Goal: Navigation & Orientation: Find specific page/section

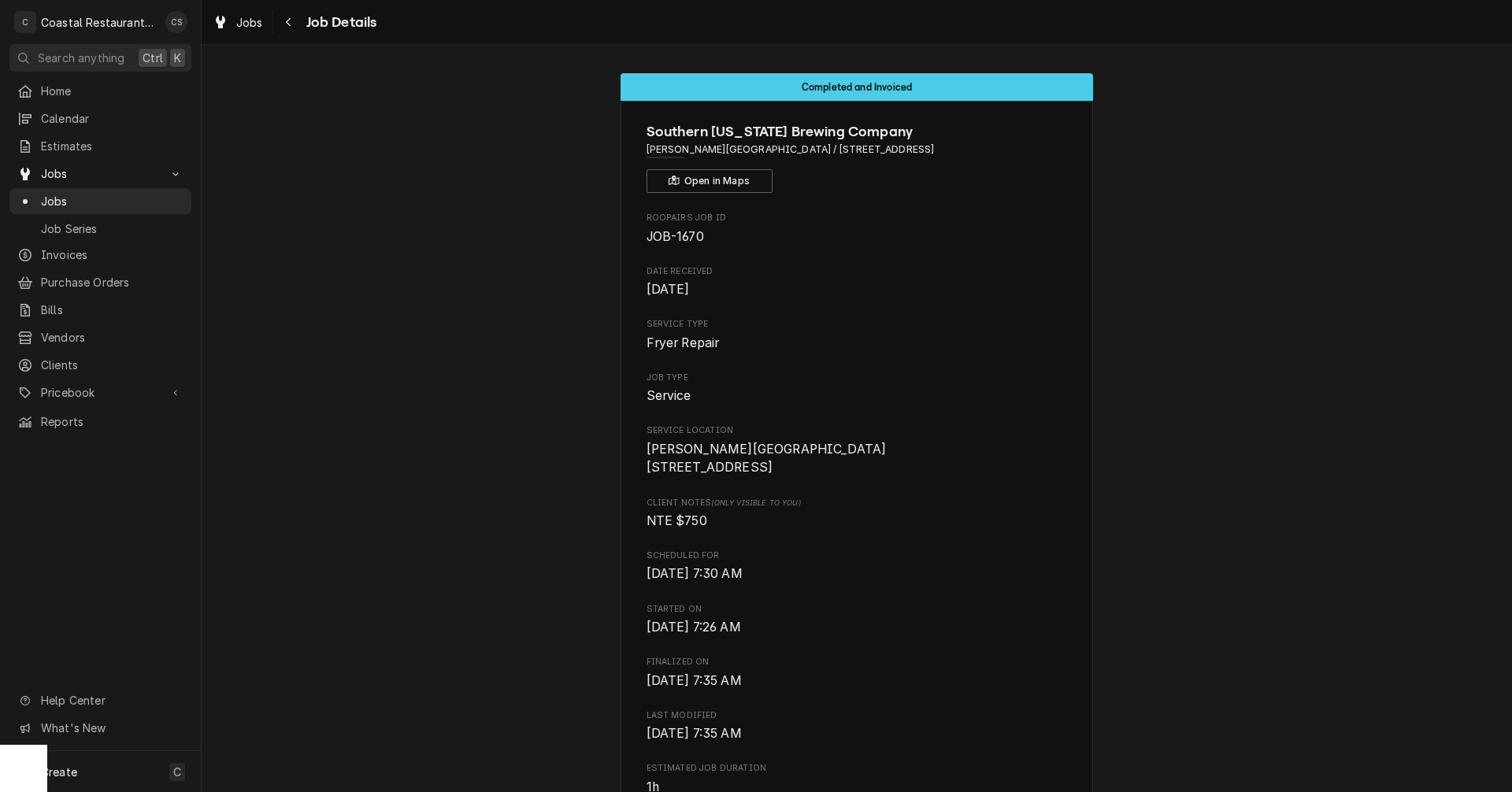
scroll to position [866, 0]
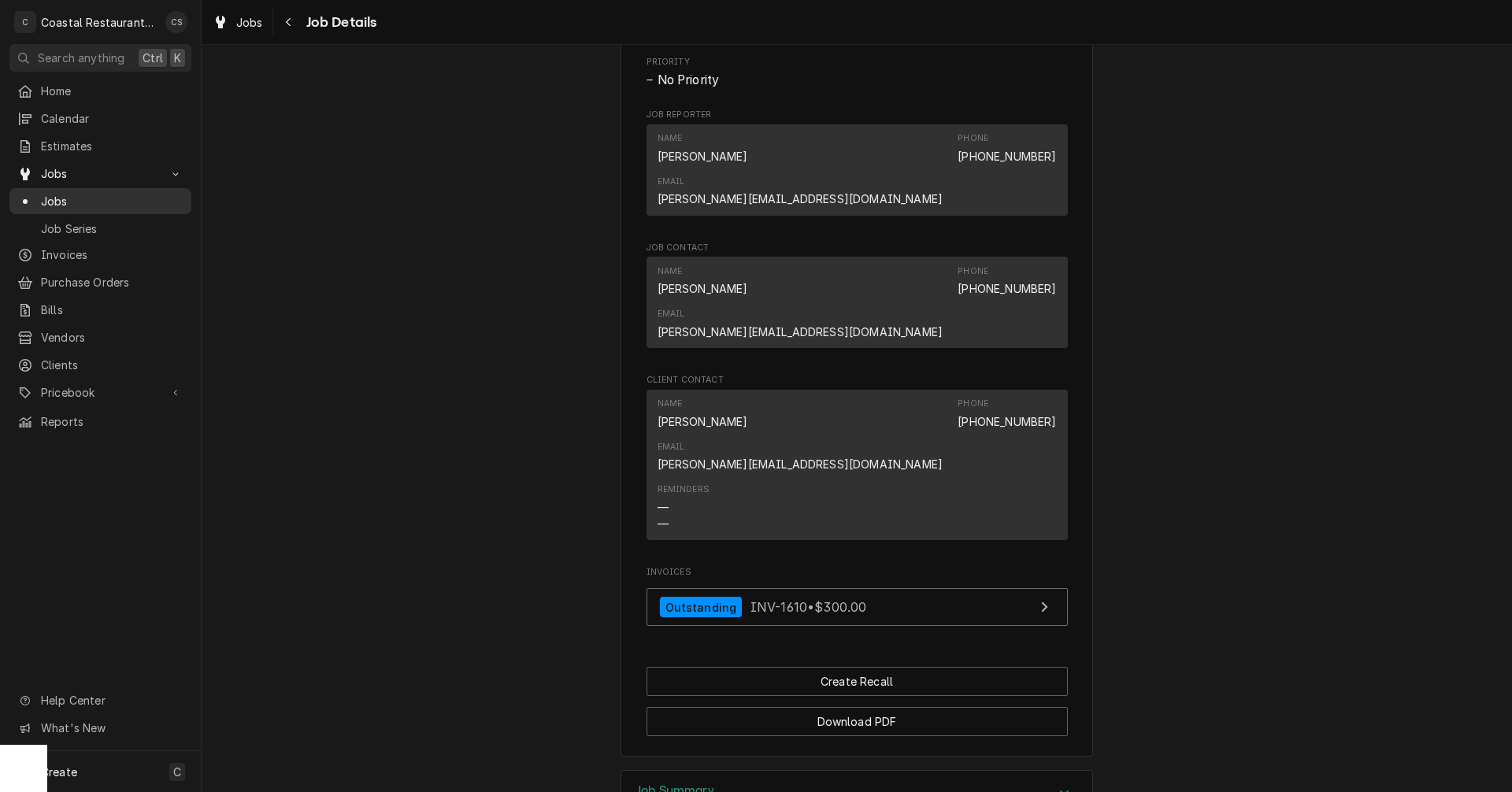
click at [65, 193] on span "Jobs" at bounding box center [112, 200] width 143 height 16
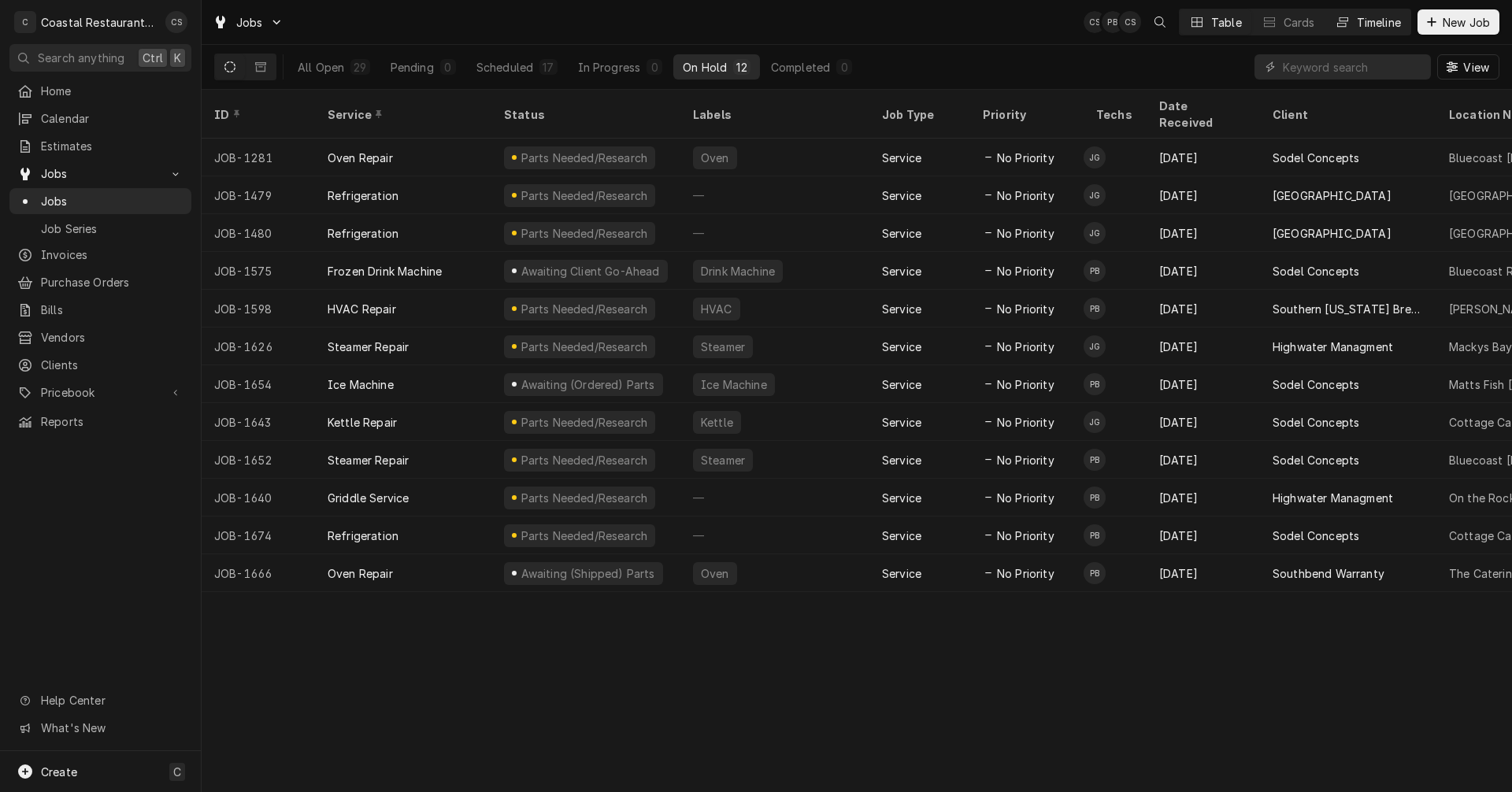
click at [1364, 25] on div "Timeline" at bounding box center [1379, 22] width 44 height 16
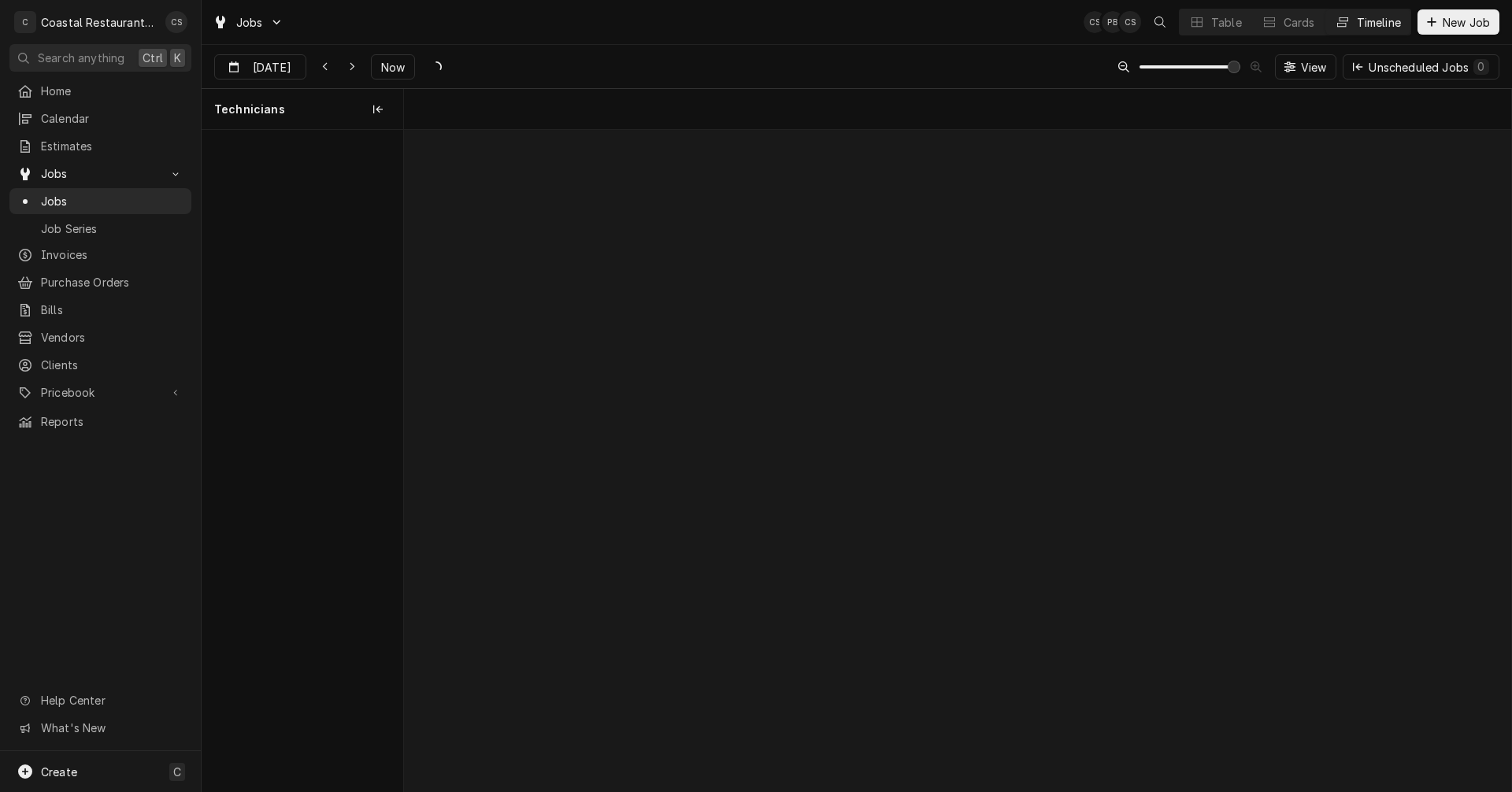
scroll to position [0, 21978]
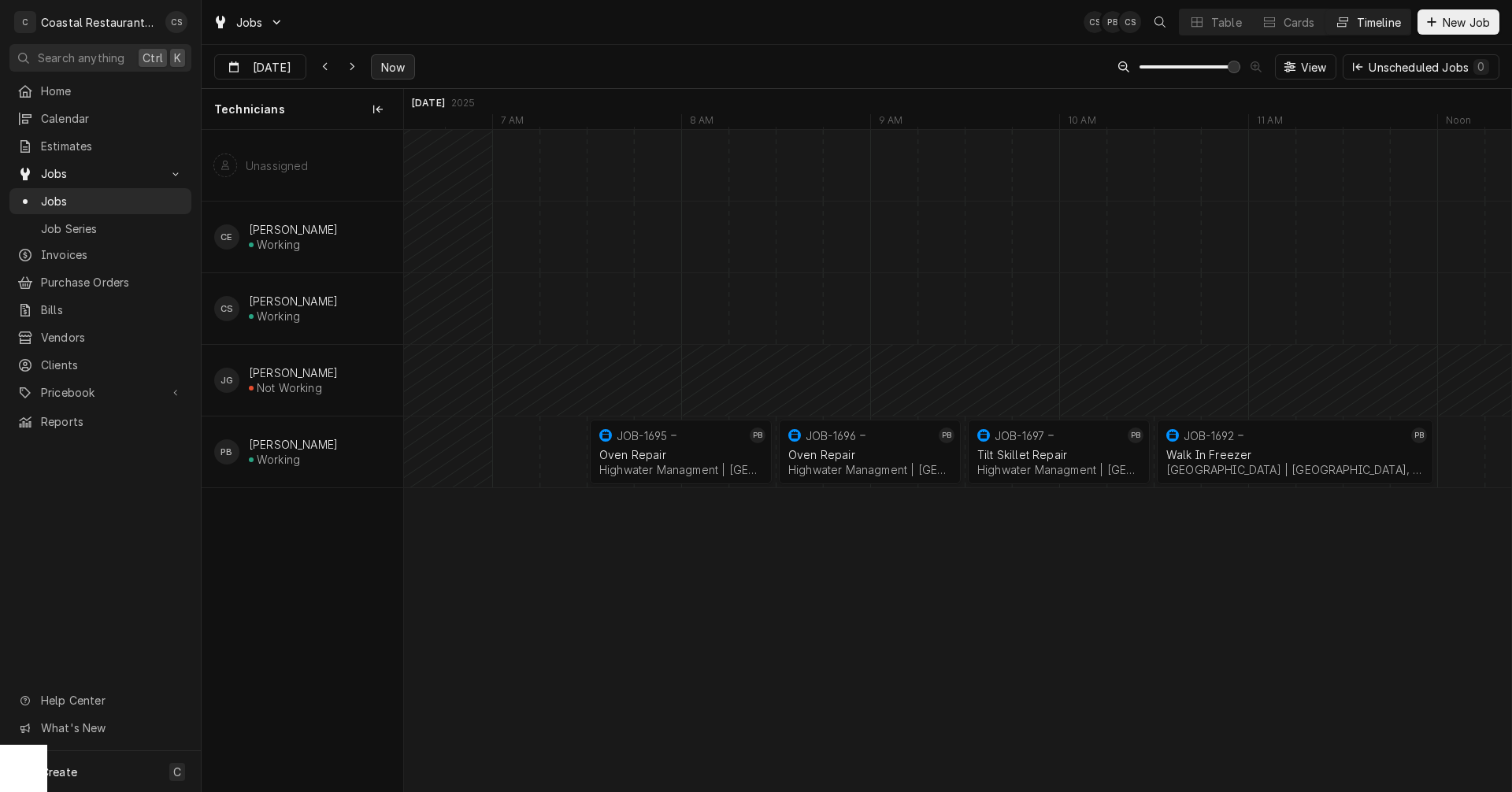
click at [385, 60] on span "Now" at bounding box center [392, 66] width 30 height 16
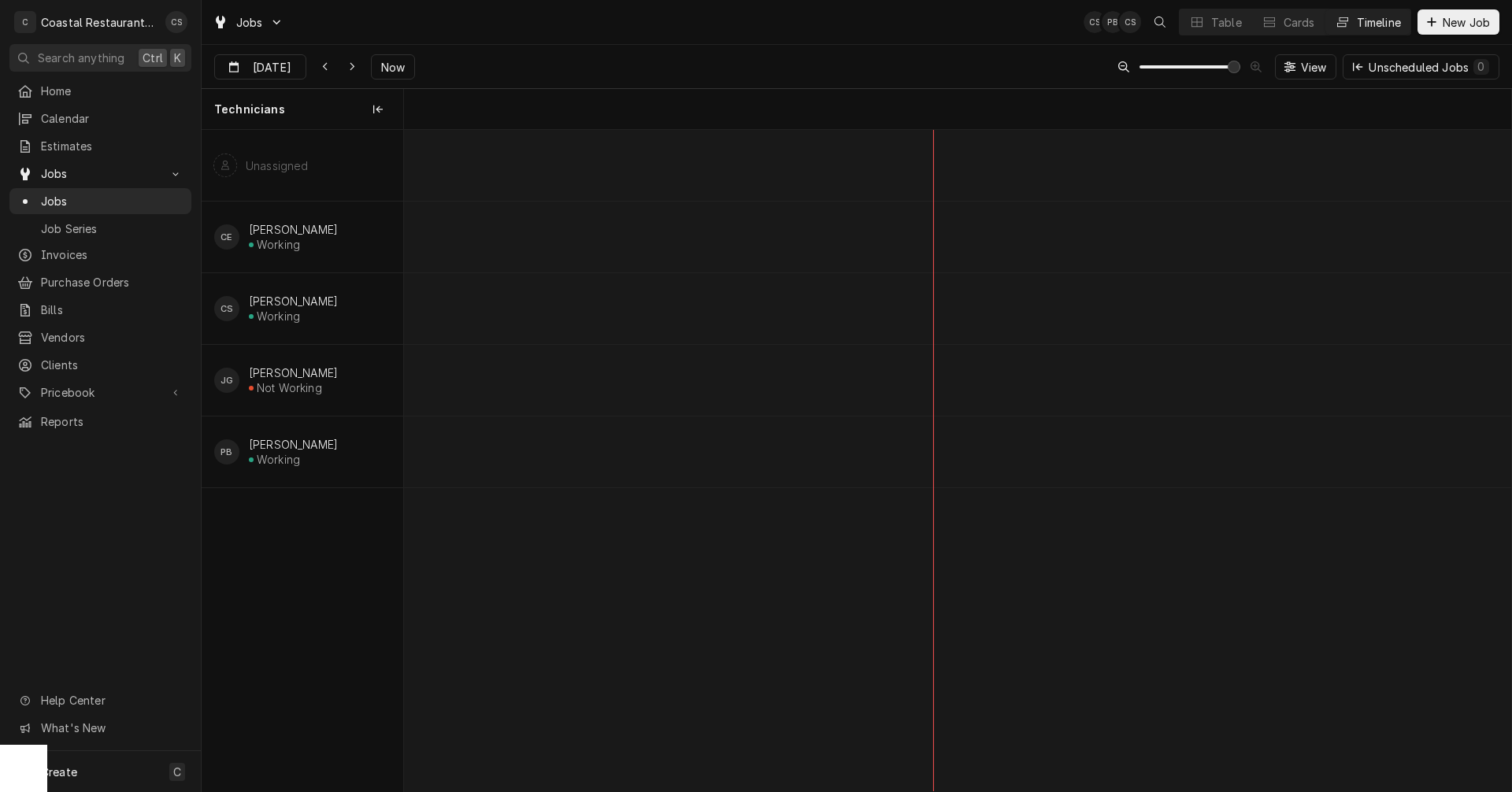
scroll to position [0, 7971]
type input "[DATE]"
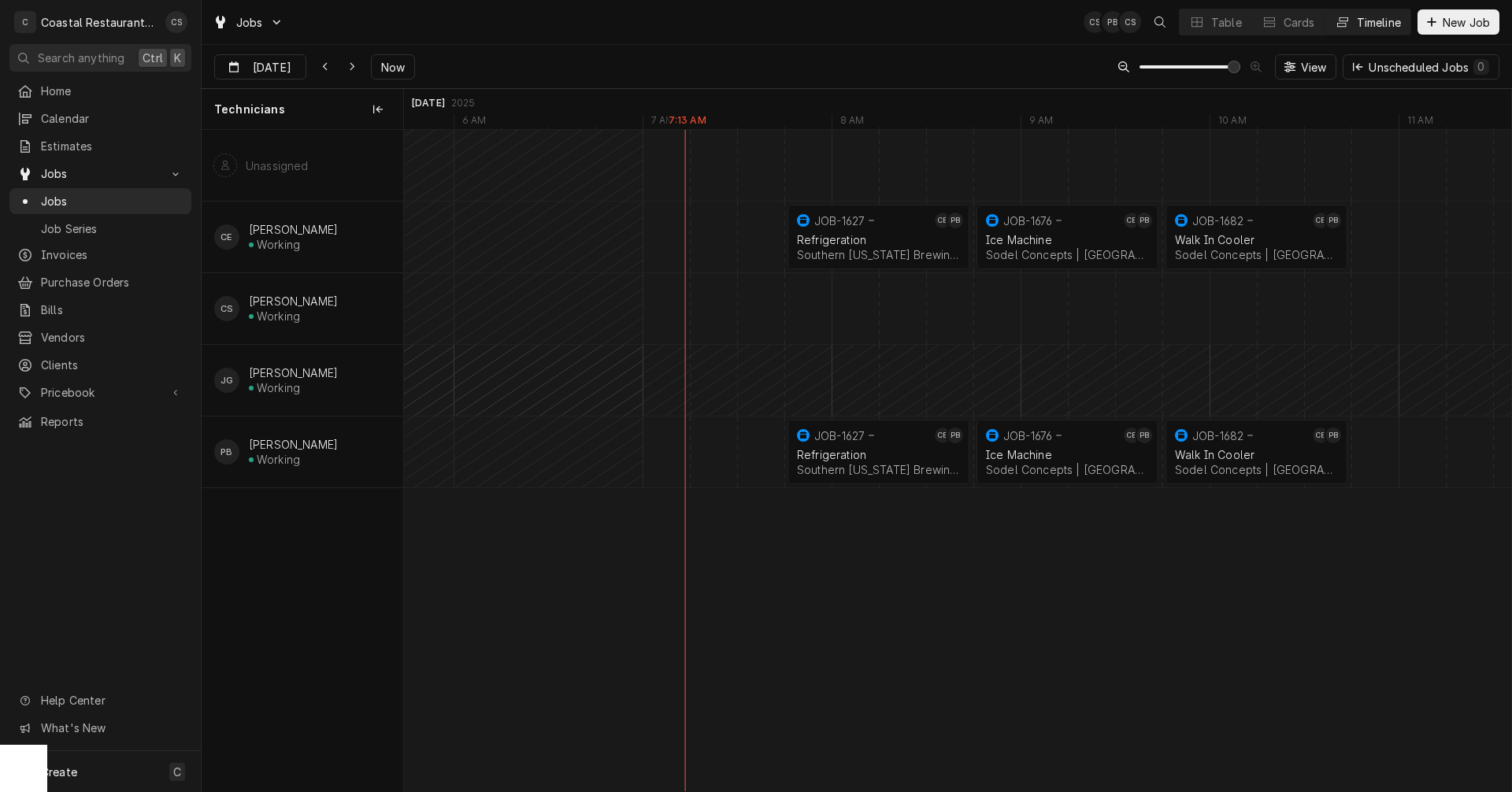
scroll to position [0, 0]
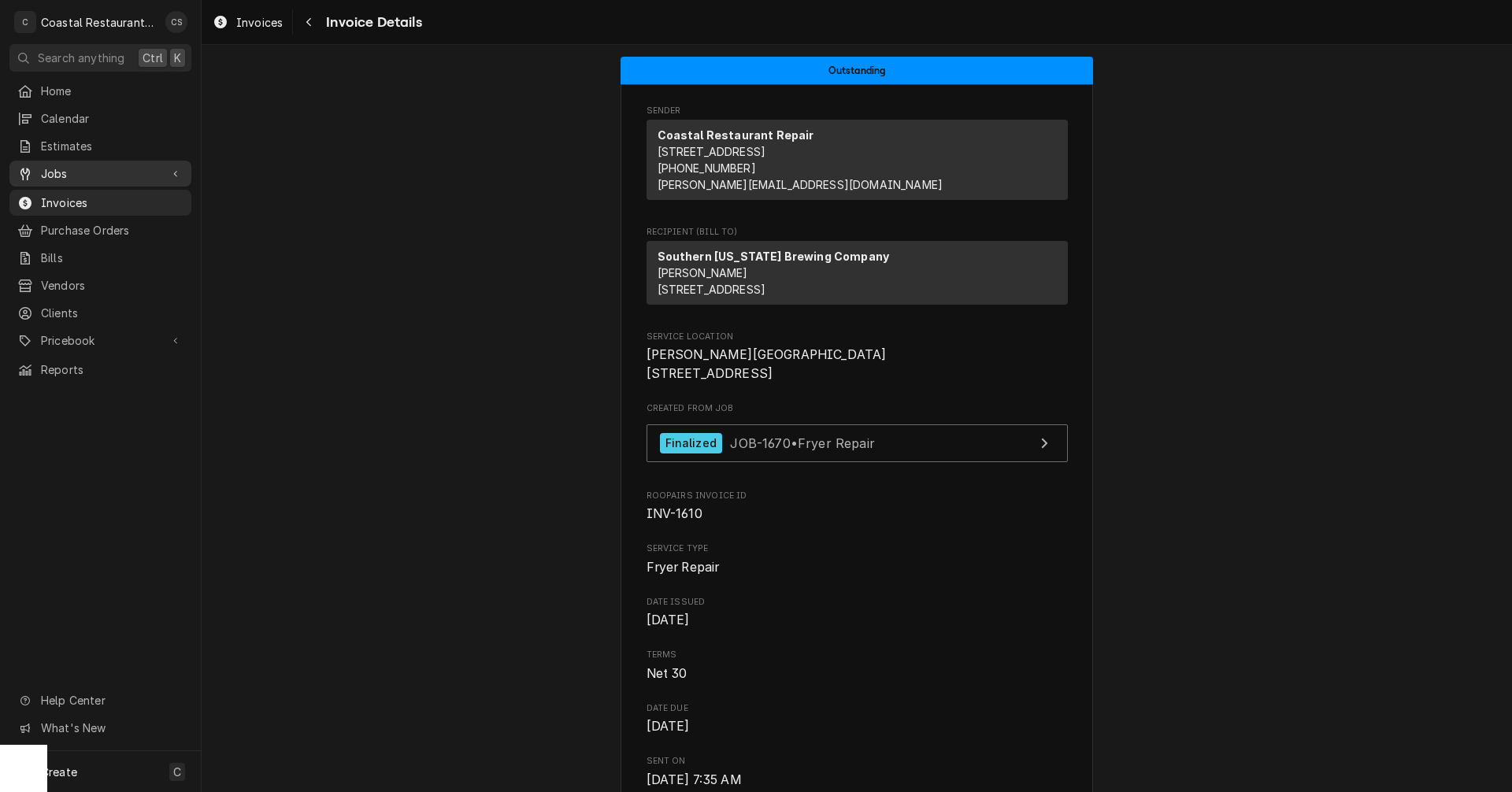
scroll to position [157, 0]
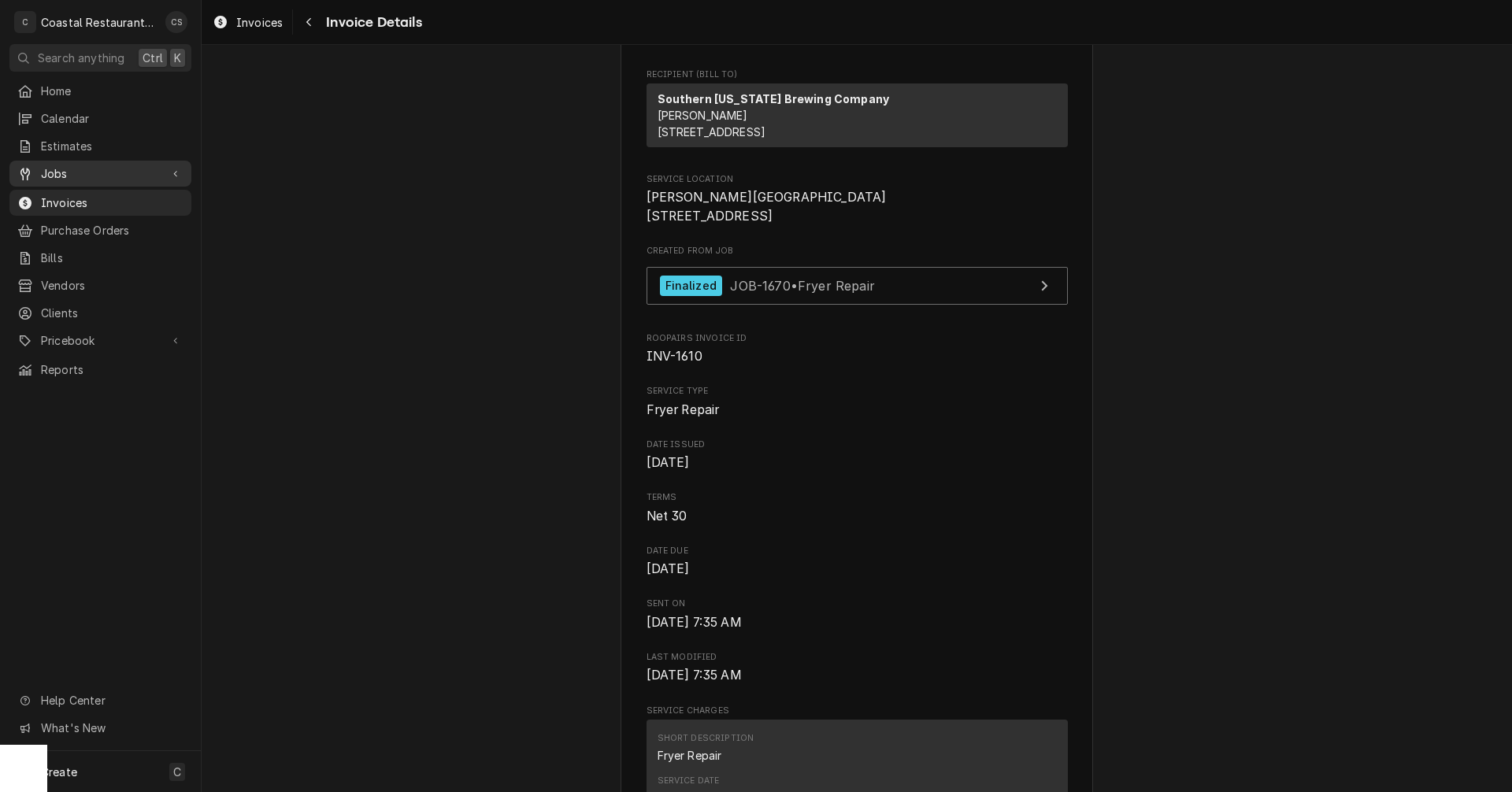
click at [103, 172] on span "Jobs" at bounding box center [99, 173] width 119 height 16
click at [99, 188] on link "Jobs" at bounding box center [100, 200] width 182 height 26
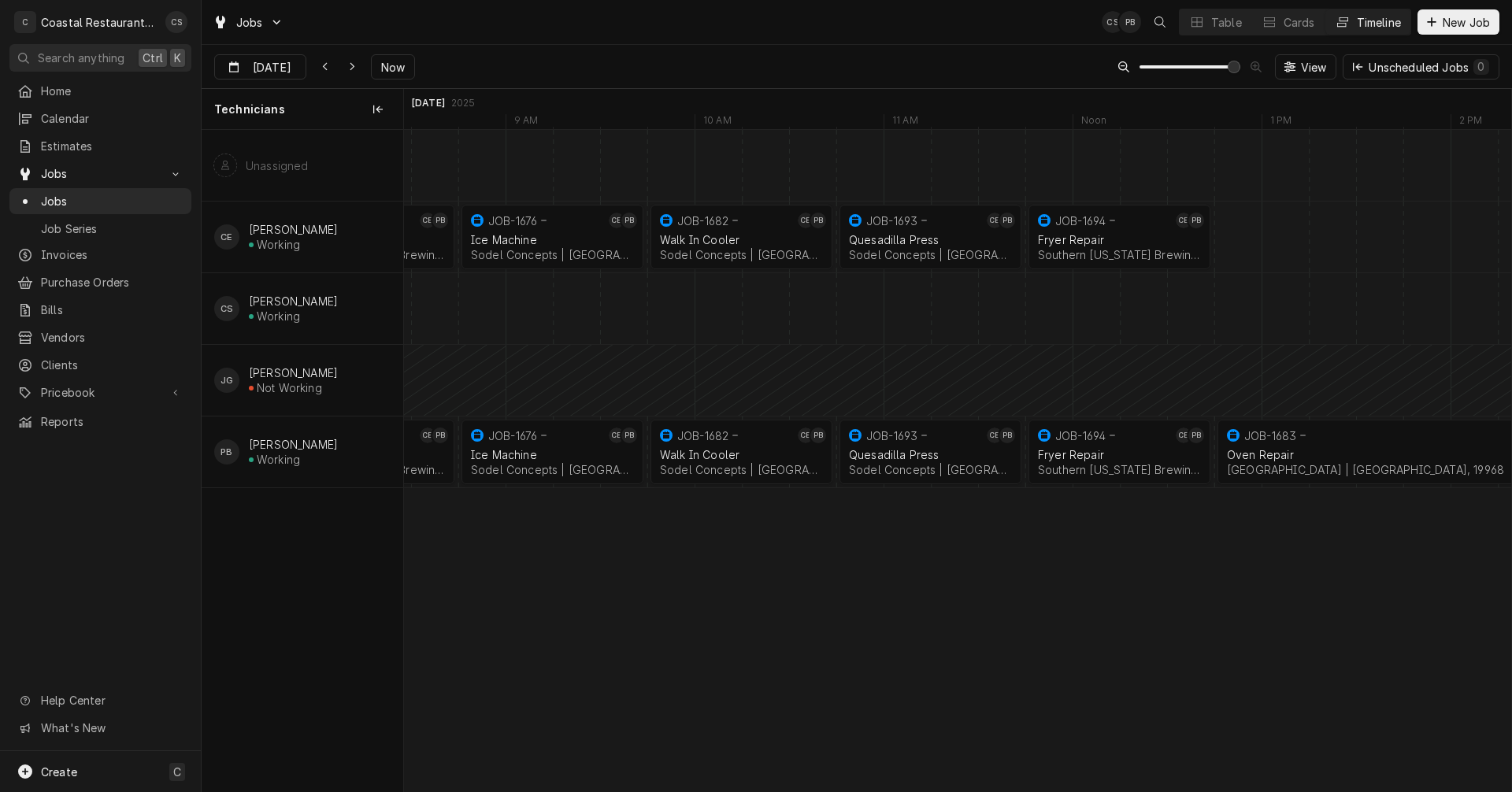
scroll to position [0, 22092]
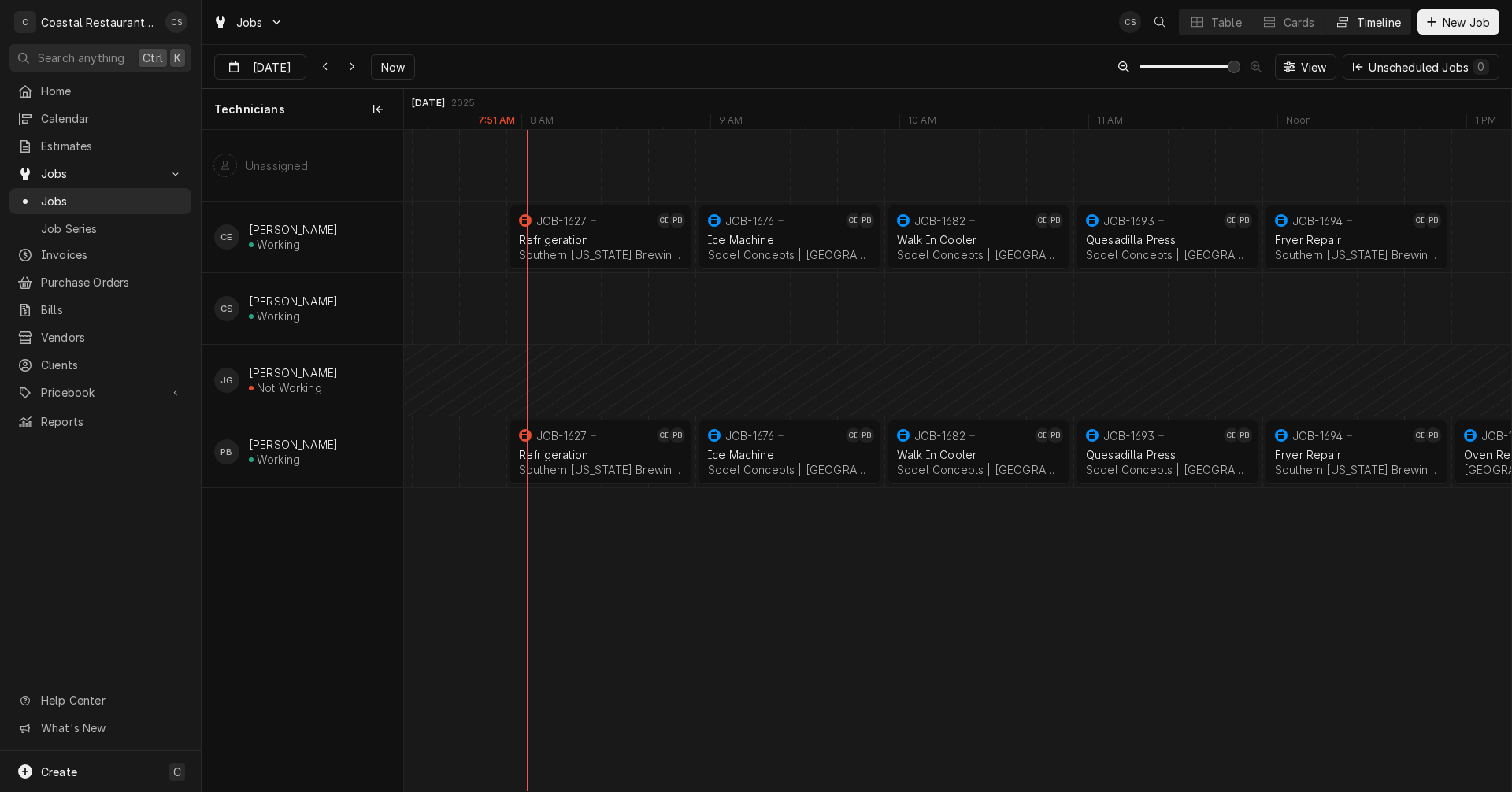
scroll to position [0, 21681]
